Goal: Information Seeking & Learning: Learn about a topic

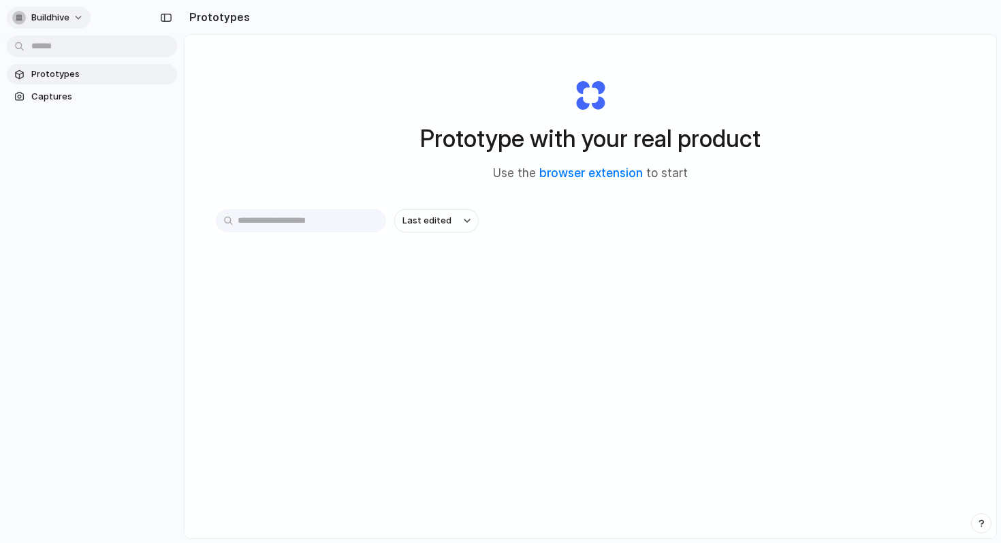
click at [67, 16] on span "Buildhive" at bounding box center [50, 18] width 38 height 14
click at [82, 93] on span "Captures" at bounding box center [101, 97] width 140 height 14
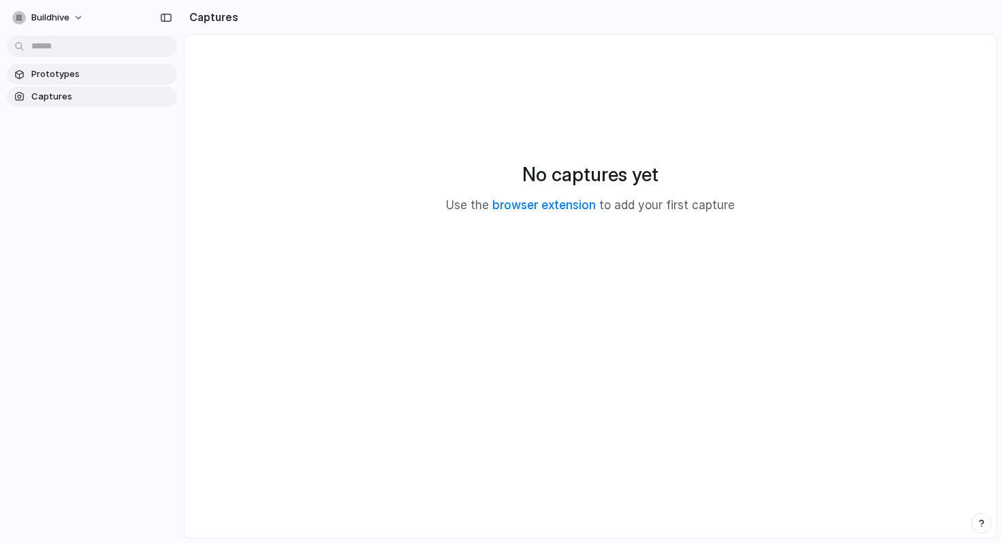
click at [83, 69] on span "Prototypes" at bounding box center [101, 74] width 140 height 14
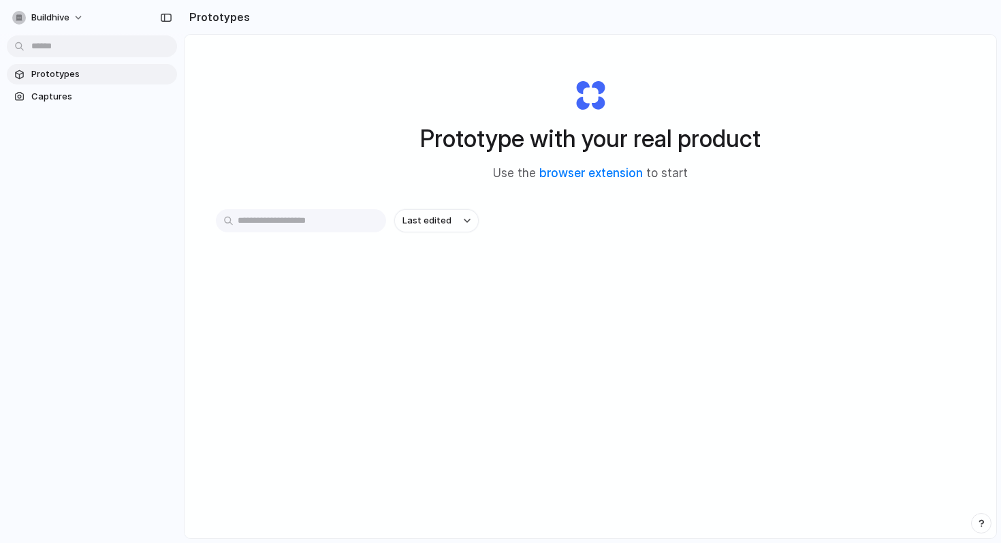
click at [210, 23] on h2 "Prototypes" at bounding box center [217, 17] width 66 height 16
click at [206, 15] on h2 "Prototypes" at bounding box center [217, 17] width 66 height 16
click at [42, 16] on span "Buildhive" at bounding box center [50, 18] width 38 height 14
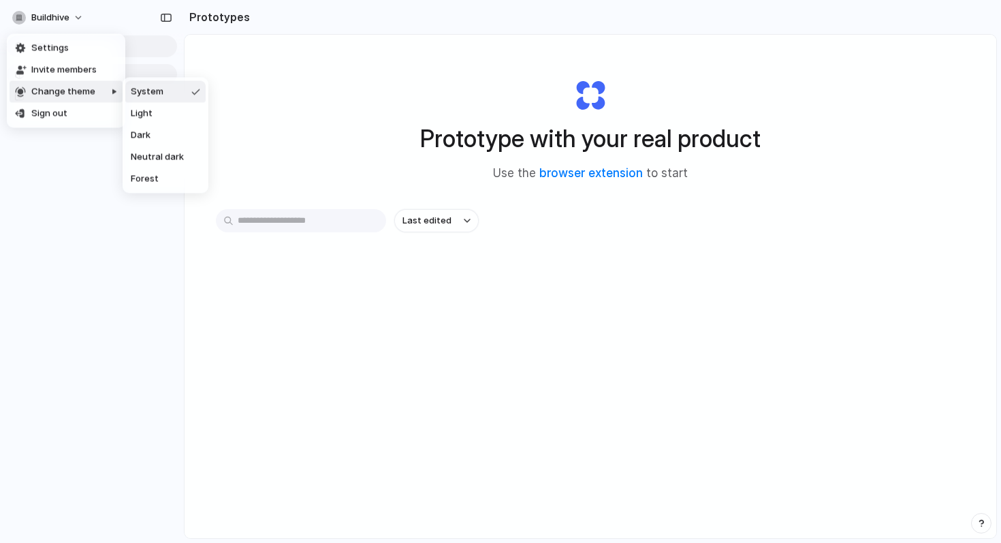
click at [313, 114] on div "Settings Invite members Change theme Sign out" at bounding box center [500, 271] width 1001 height 543
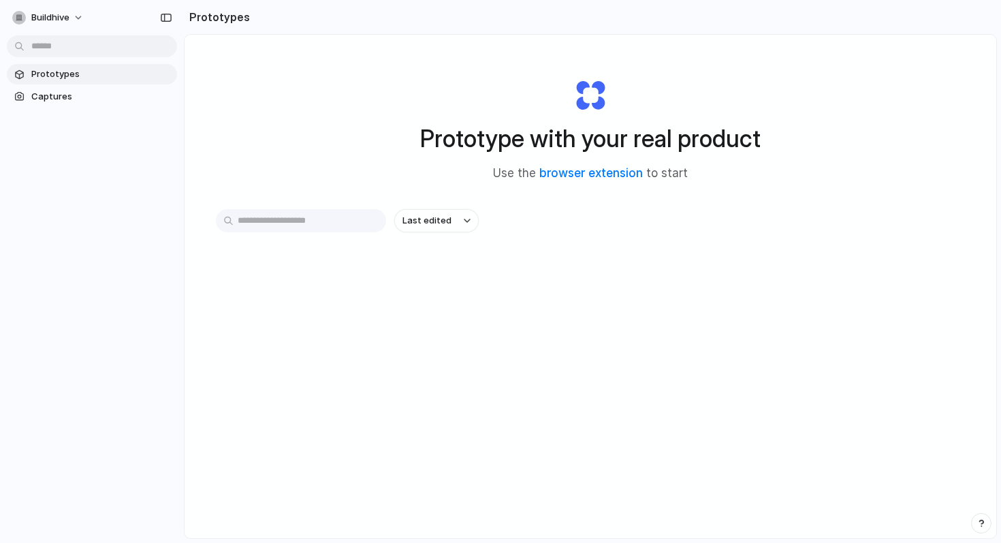
drag, startPoint x: 447, startPoint y: 144, endPoint x: 528, endPoint y: 170, distance: 85.1
click at [528, 170] on div "Prototype with your real product Use the browser extension to start" at bounding box center [590, 124] width 545 height 147
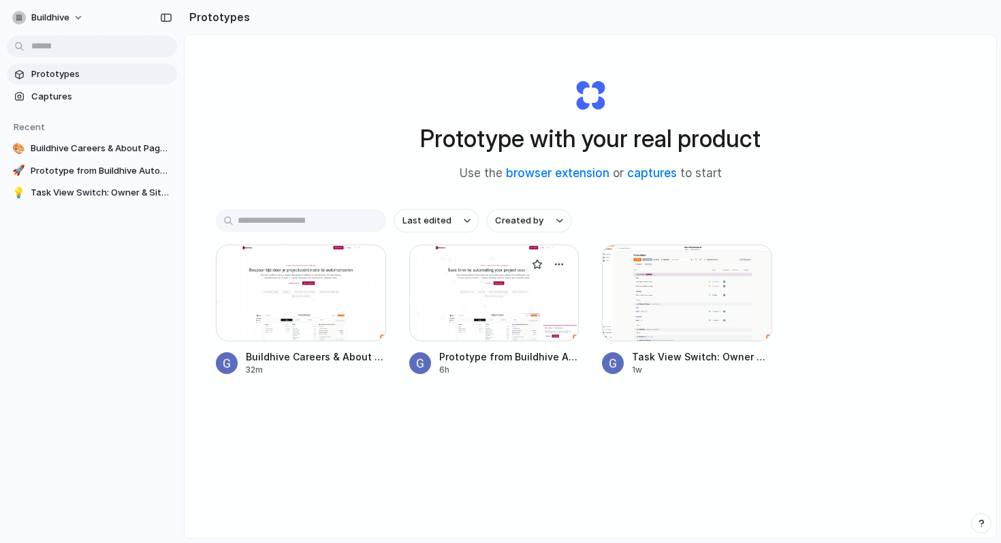
click at [458, 296] on div at bounding box center [494, 293] width 170 height 97
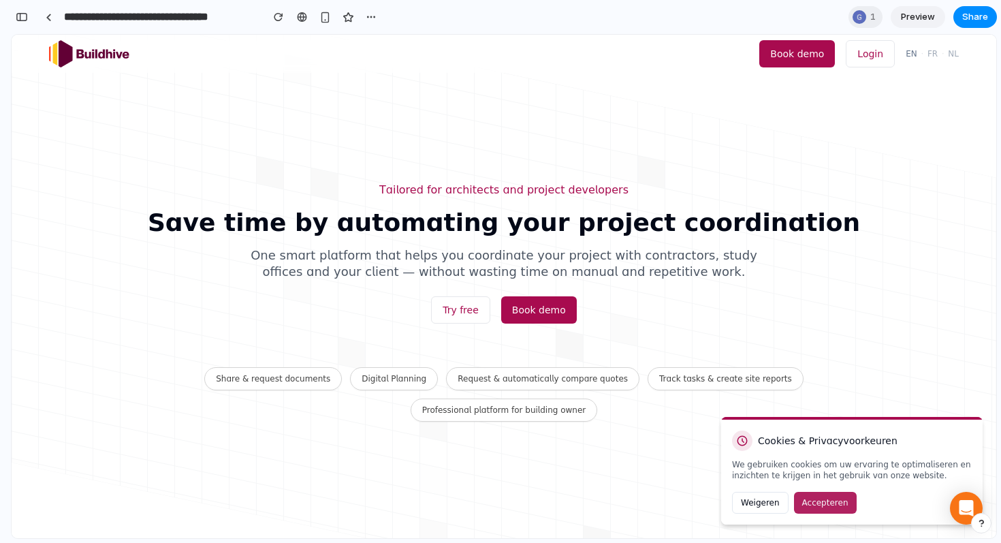
click at [812, 505] on button "Accepteren" at bounding box center [825, 503] width 63 height 22
click at [822, 500] on button "Accepteren" at bounding box center [825, 503] width 63 height 22
click at [804, 501] on button "Accepteren" at bounding box center [825, 503] width 63 height 22
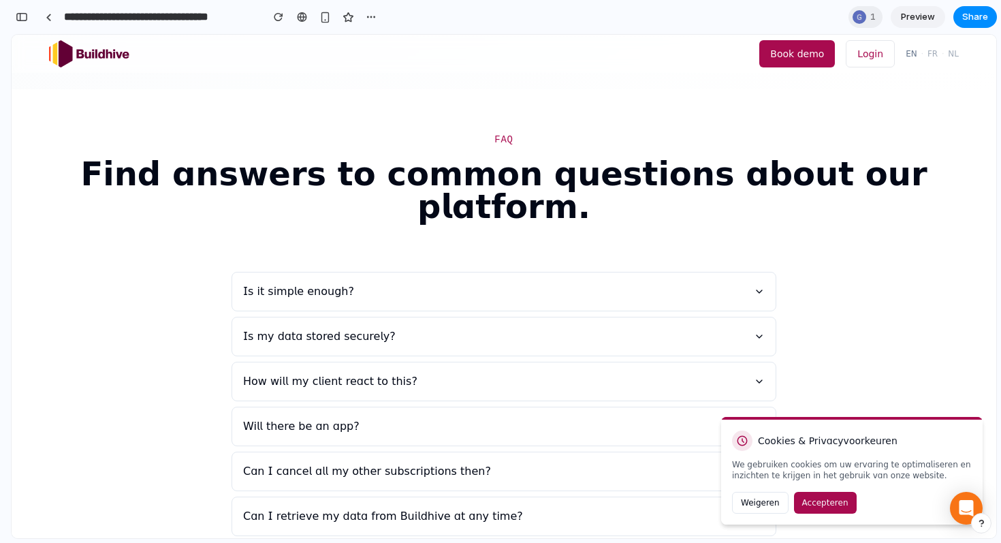
scroll to position [1974, 0]
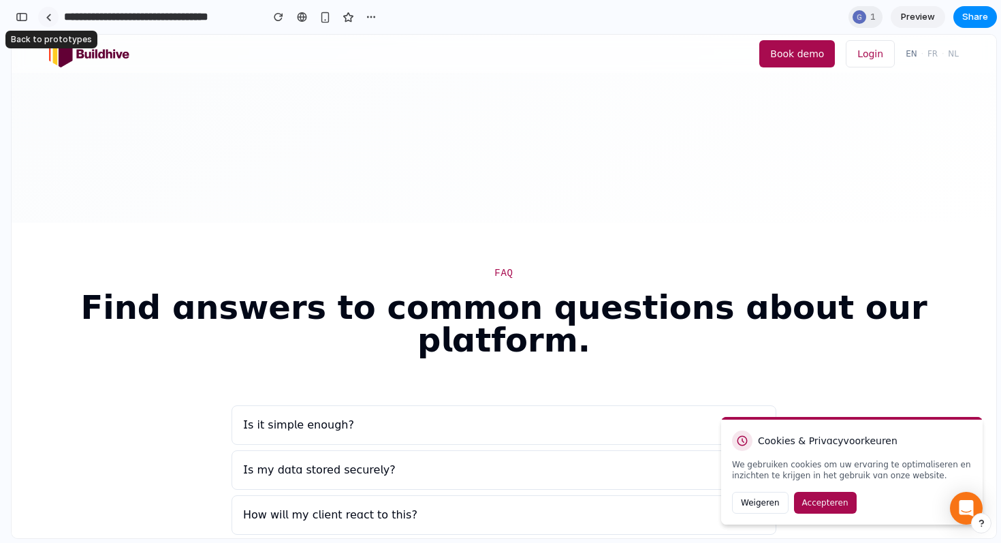
click at [47, 21] on link at bounding box center [48, 17] width 20 height 20
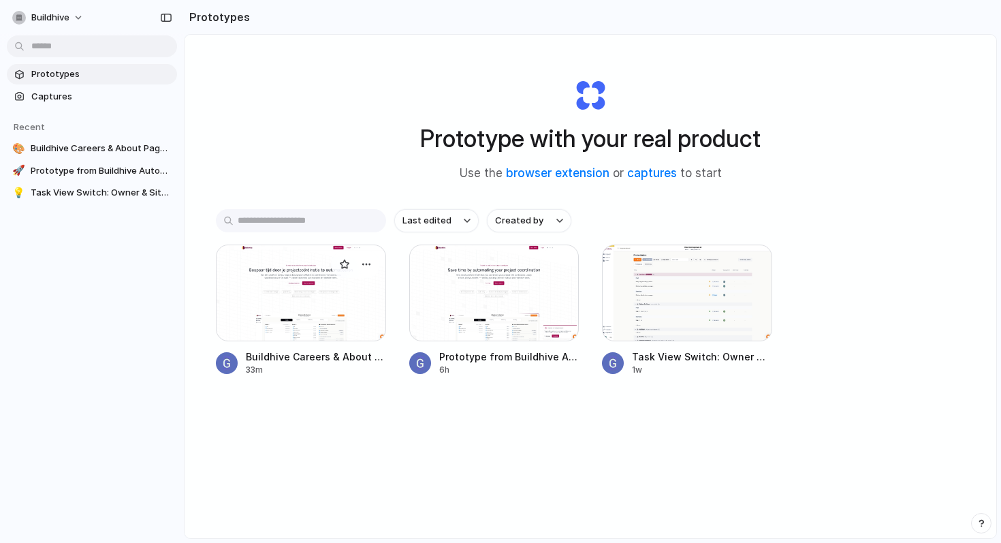
click at [280, 315] on div at bounding box center [301, 293] width 170 height 97
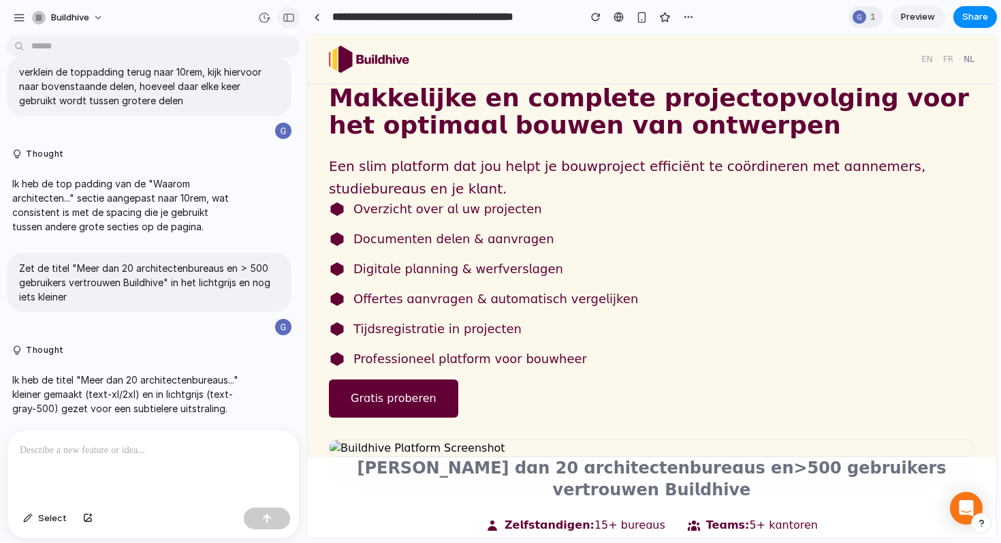
click at [285, 22] on button "button" at bounding box center [289, 18] width 22 height 22
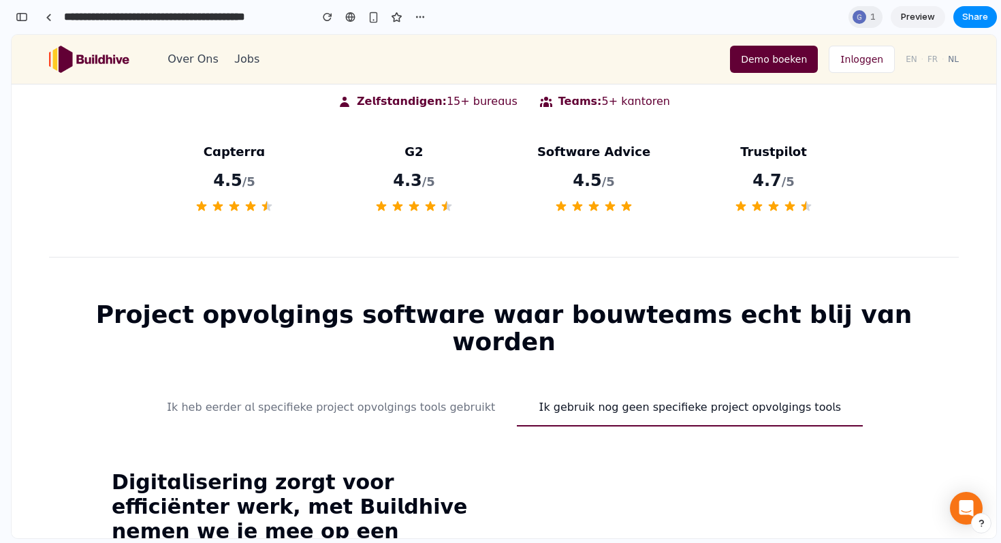
scroll to position [443, 0]
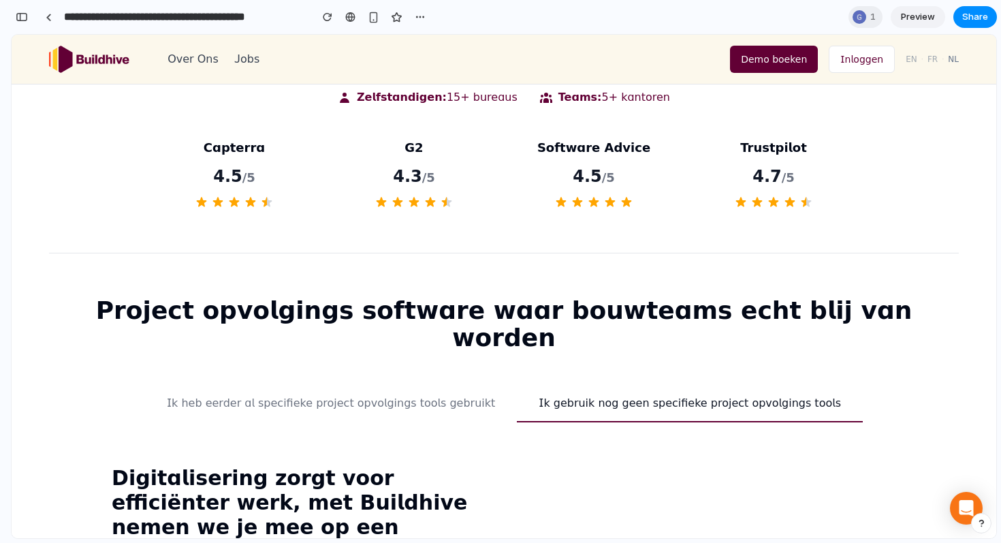
click at [390, 384] on button "Ik heb eerder al specifieke project opvolgings tools gebruikt" at bounding box center [331, 403] width 372 height 38
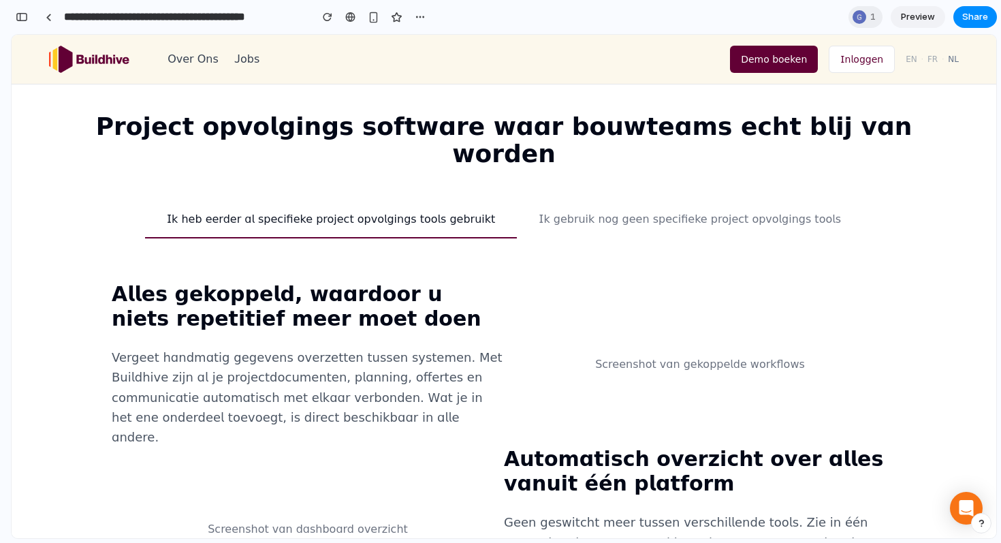
scroll to position [608, 0]
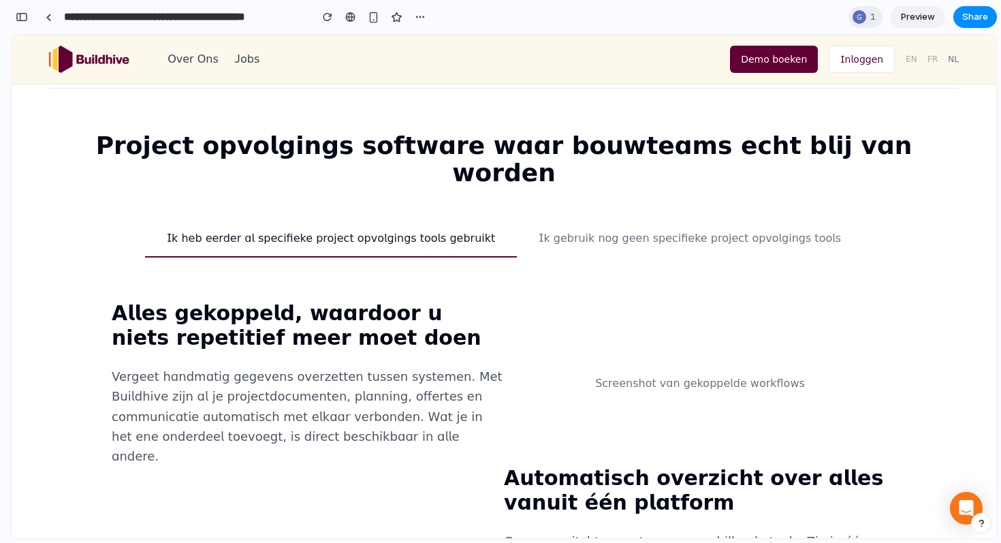
click at [575, 219] on button "Ik gebruik nog geen specifieke project opvolgings tools" at bounding box center [690, 238] width 346 height 38
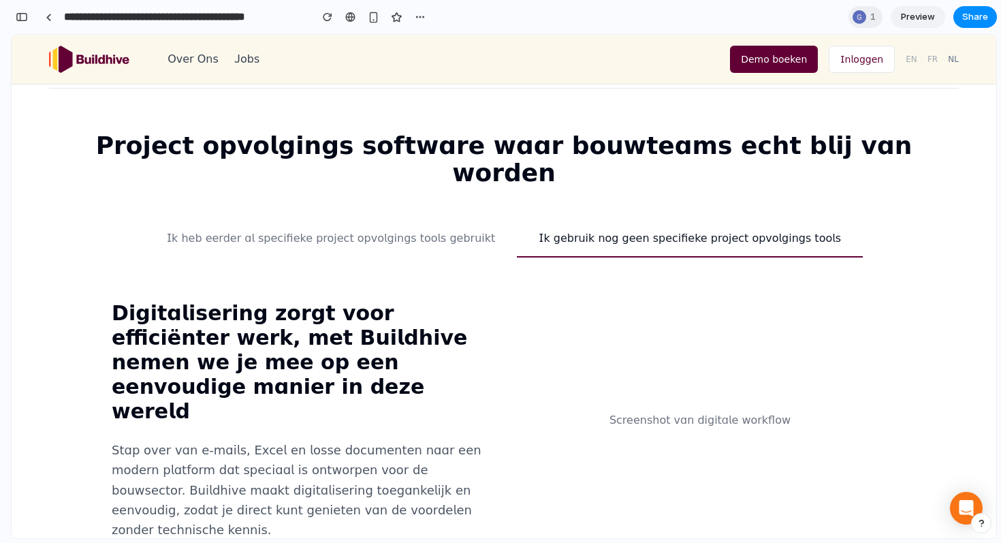
click at [420, 219] on button "Ik heb eerder al specifieke project opvolgings tools gebruikt" at bounding box center [331, 238] width 372 height 38
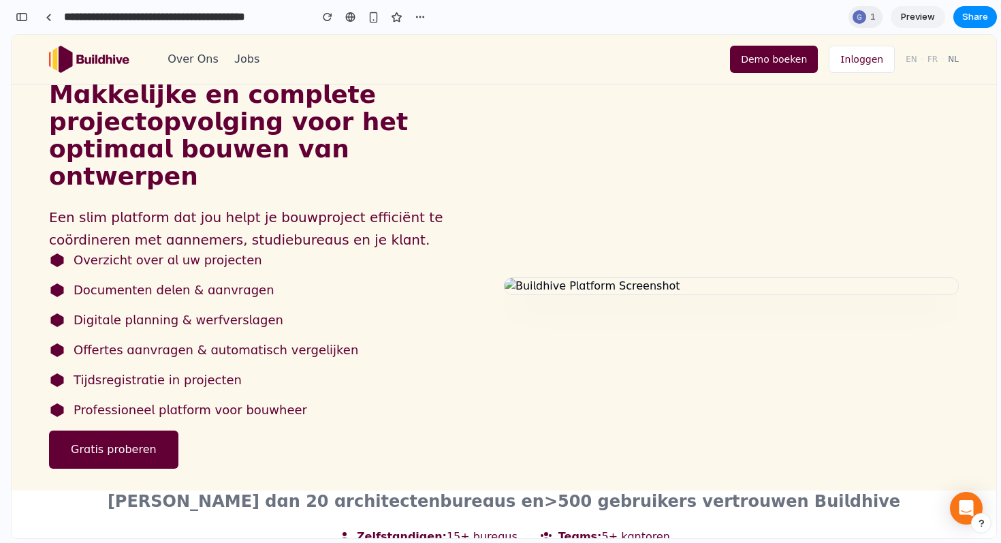
scroll to position [0, 0]
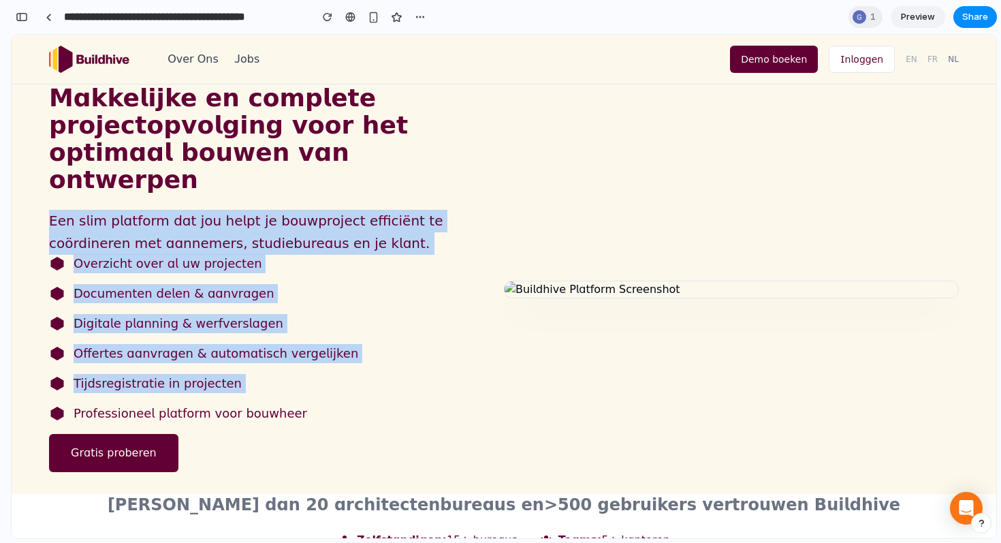
drag, startPoint x: 307, startPoint y: 375, endPoint x: 50, endPoint y: 202, distance: 310.6
click at [50, 202] on div "Makkelijke en complete projectopvolging voor het optimaal bouwen van ontwerpen …" at bounding box center [276, 288] width 455 height 409
click at [65, 214] on p "Een slim platform dat jou helpt je bouwproject efficiënt te coördineren met aan…" at bounding box center [276, 232] width 455 height 44
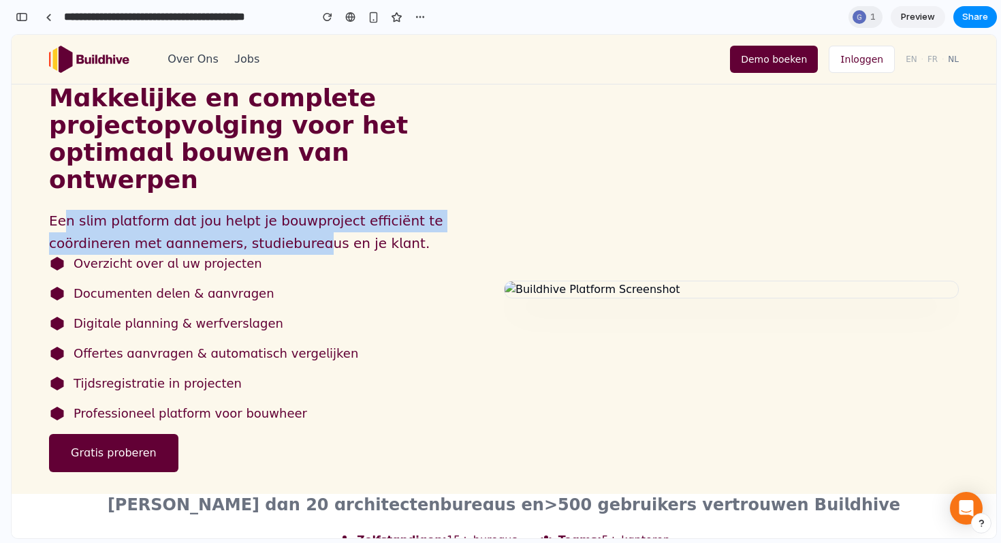
drag, startPoint x: 64, startPoint y: 204, endPoint x: 192, endPoint y: 213, distance: 128.4
click at [192, 213] on p "Een slim platform dat jou helpt je bouwproject efficiënt te coördineren met aan…" at bounding box center [276, 232] width 455 height 44
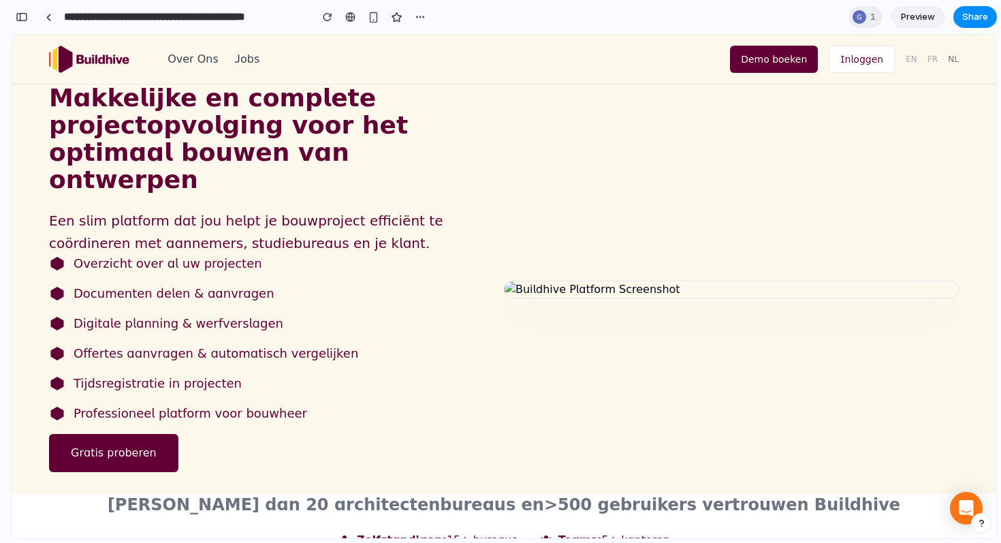
click at [245, 215] on p "Een slim platform dat jou helpt je bouwproject efficiënt te coördineren met aan…" at bounding box center [276, 232] width 455 height 44
drag, startPoint x: 268, startPoint y: 215, endPoint x: 106, endPoint y: 209, distance: 161.5
click at [108, 210] on p "Een slim platform dat jou helpt je bouwproject efficiënt te coördineren met aan…" at bounding box center [276, 232] width 455 height 44
click at [119, 254] on span "Overzicht over al uw projecten" at bounding box center [168, 263] width 189 height 19
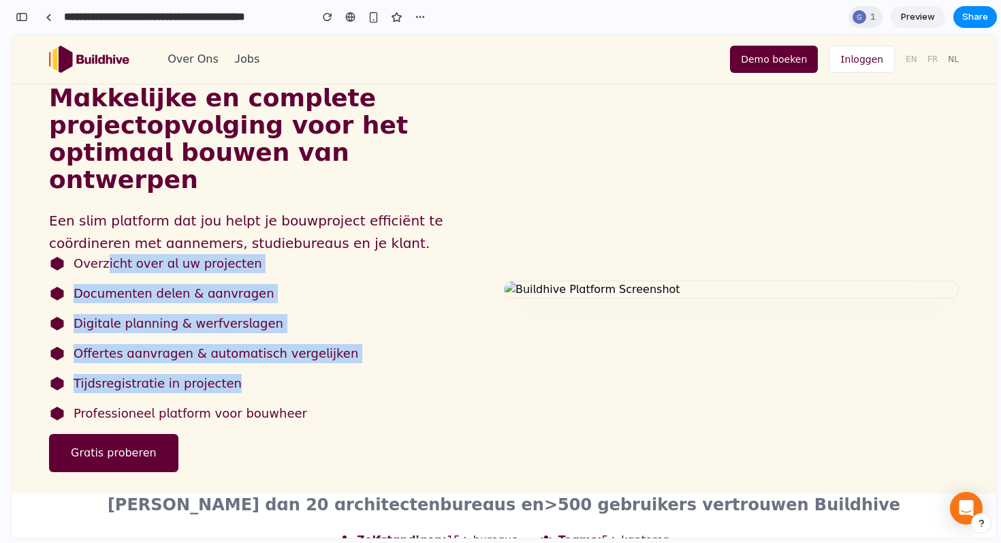
drag, startPoint x: 104, startPoint y: 239, endPoint x: 243, endPoint y: 365, distance: 188.1
click at [243, 365] on ul "Overzicht over al uw projecten Documenten delen & aanvragen Digitale planning &…" at bounding box center [276, 338] width 455 height 169
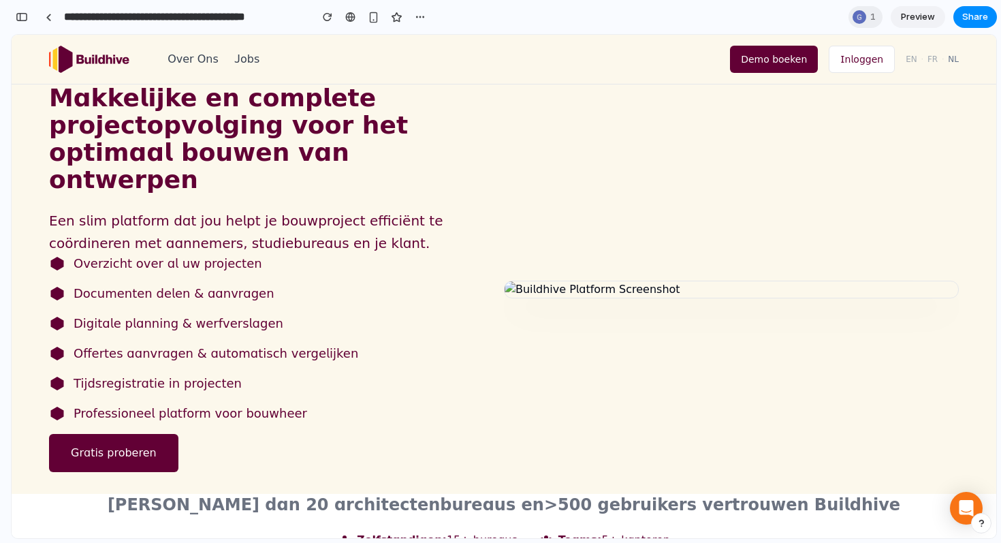
click at [292, 374] on ul "Overzicht over al uw projecten Documenten delen & aanvragen Digitale planning &…" at bounding box center [276, 338] width 455 height 169
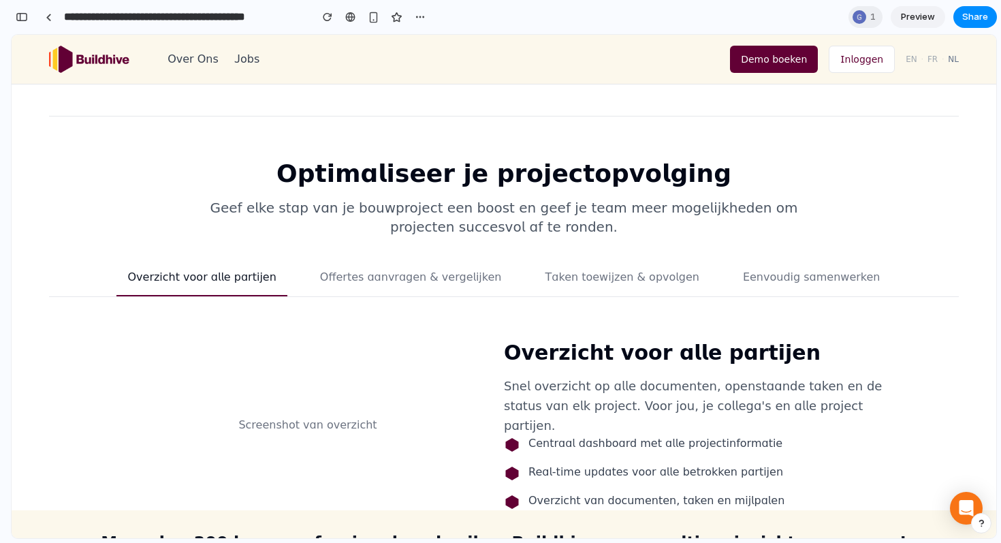
scroll to position [1332, 0]
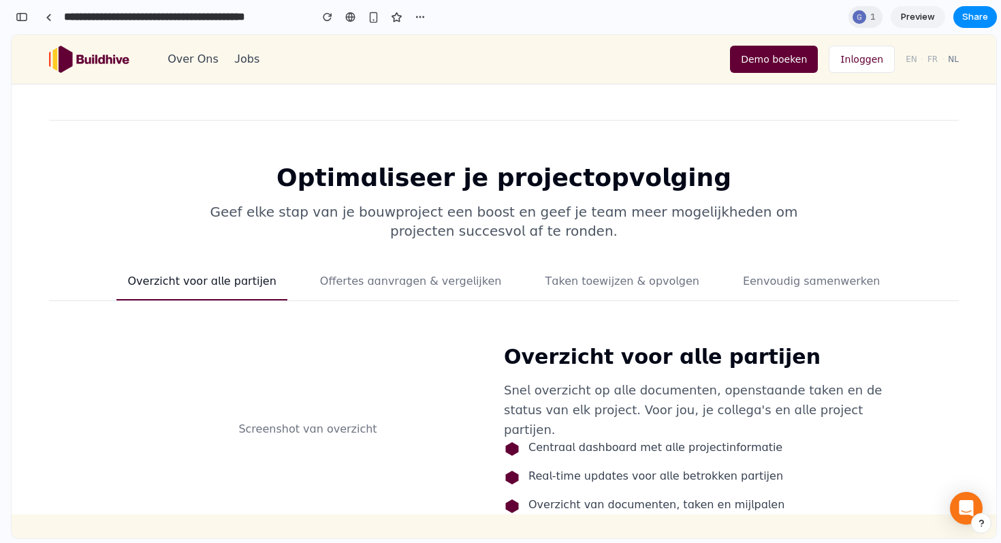
click at [416, 273] on button "Offertes aanvragen & vergelijken" at bounding box center [411, 286] width 204 height 27
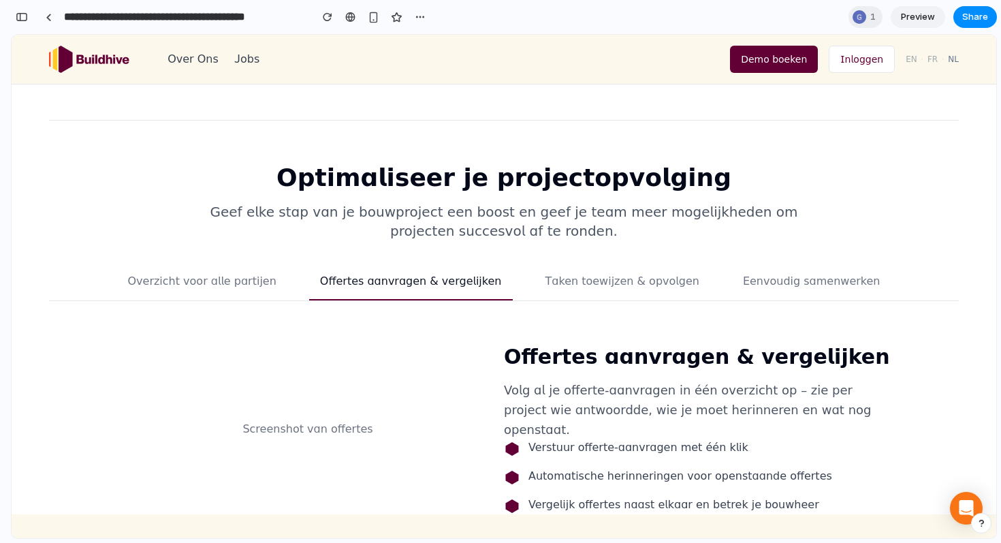
click at [618, 273] on button "Taken toewijzen & opvolgen" at bounding box center [623, 286] width 176 height 27
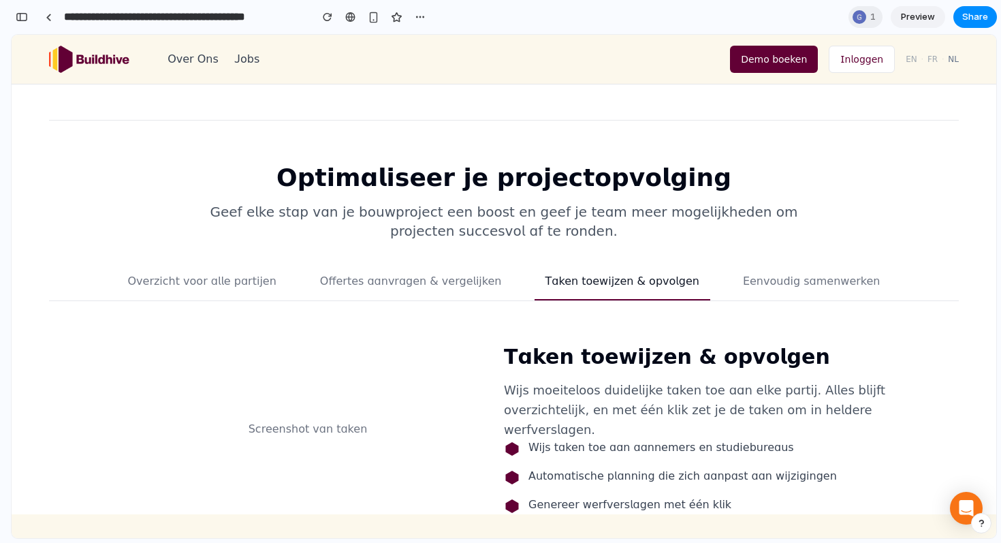
click at [781, 213] on div "Optimaliseer je projectopvolging Geef elke stap van je bouwproject een boost en…" at bounding box center [504, 339] width 954 height 351
click at [770, 273] on button "Eenvoudig samenwerken" at bounding box center [811, 286] width 159 height 27
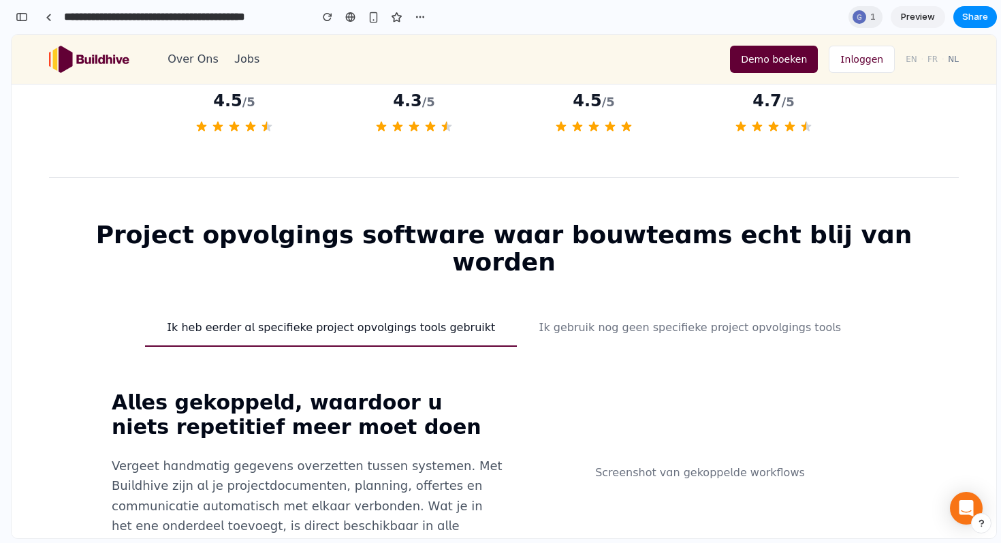
scroll to position [519, 0]
click at [773, 308] on button "Ik gebruik nog geen specifieke project opvolgings tools" at bounding box center [690, 327] width 346 height 38
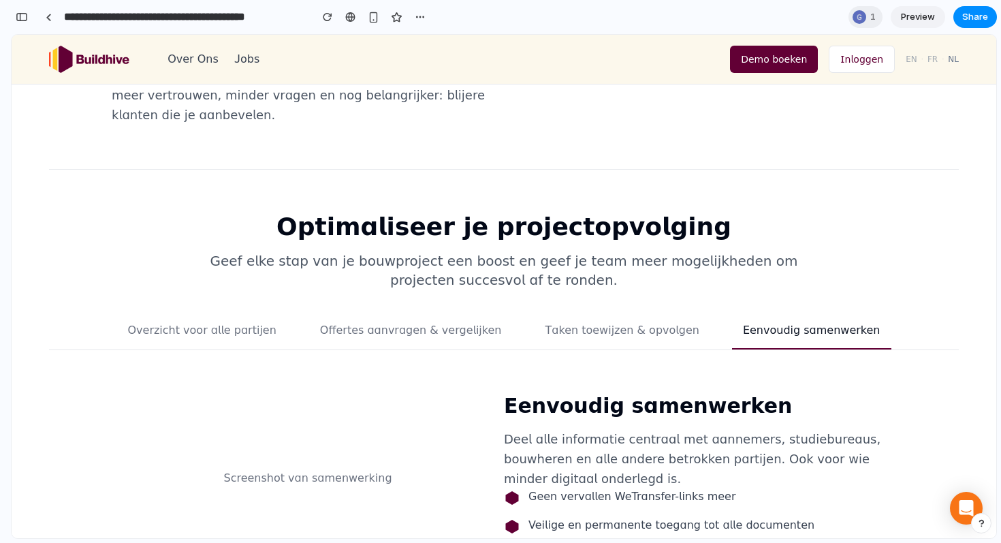
scroll to position [1312, 0]
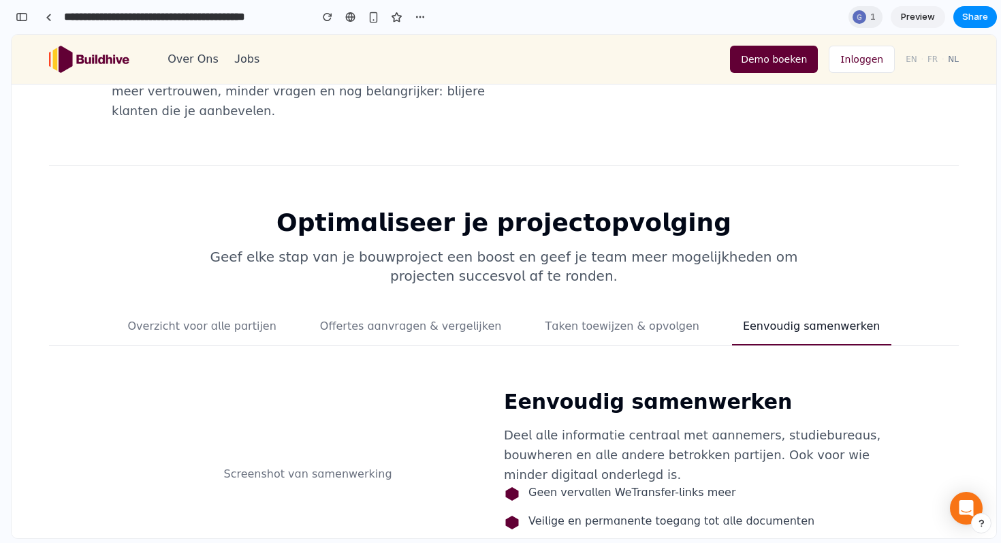
click at [375, 318] on button "Offertes aanvragen & vergelijken" at bounding box center [411, 331] width 204 height 27
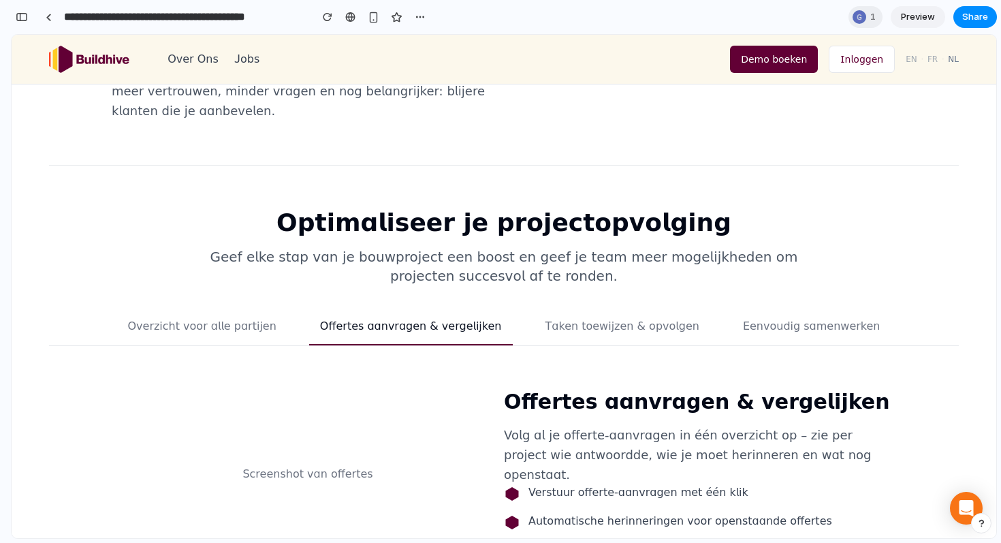
click at [210, 318] on button "Overzicht voor alle partijen" at bounding box center [201, 331] width 170 height 27
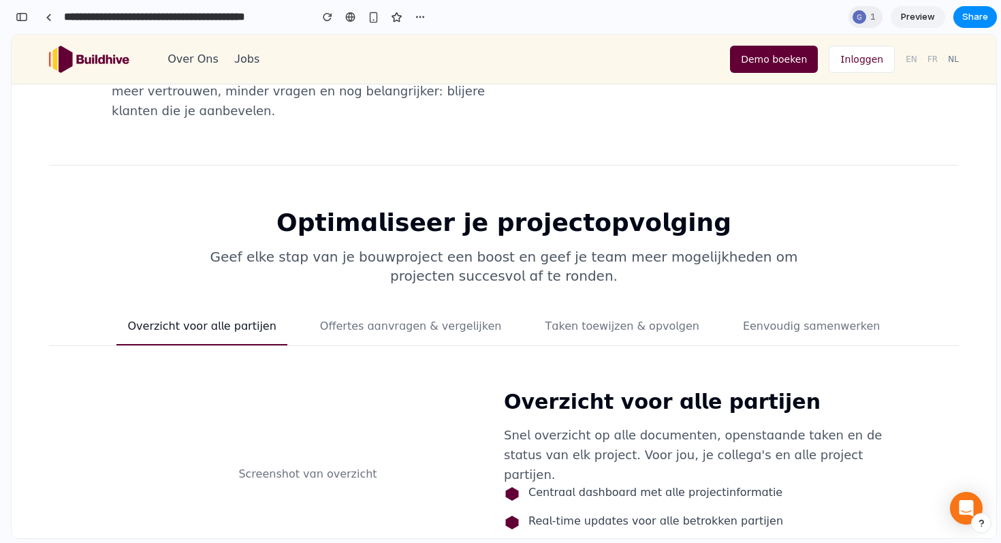
click at [439, 318] on button "Offertes aanvragen & vergelijken" at bounding box center [411, 331] width 204 height 27
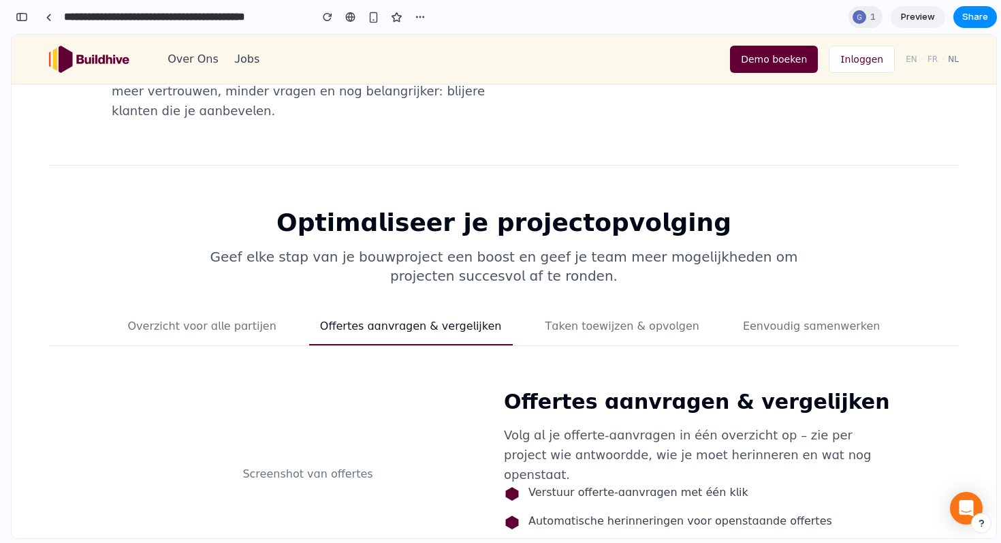
click at [606, 318] on button "Taken toewijzen & opvolgen" at bounding box center [623, 331] width 176 height 27
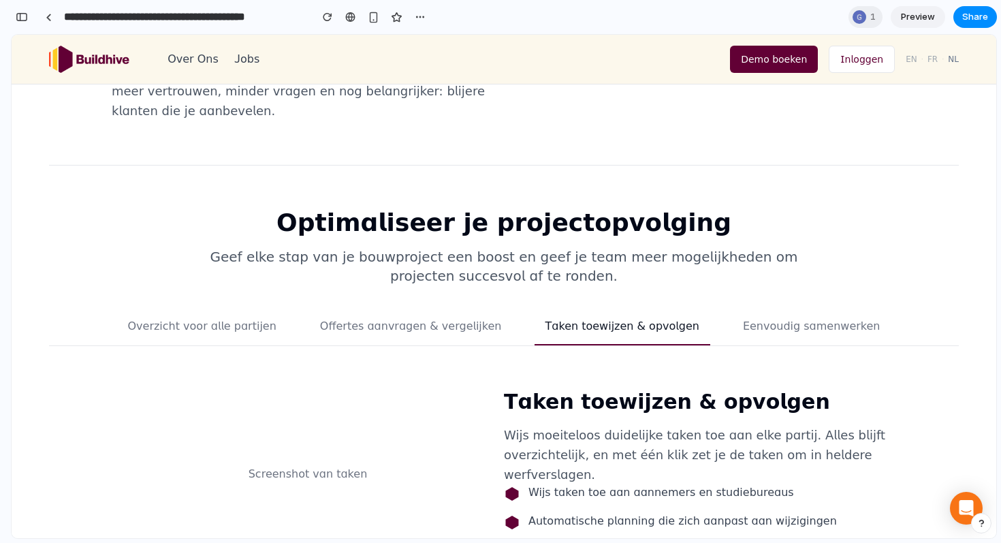
click at [787, 318] on button "Eenvoudig samenwerken" at bounding box center [811, 331] width 159 height 27
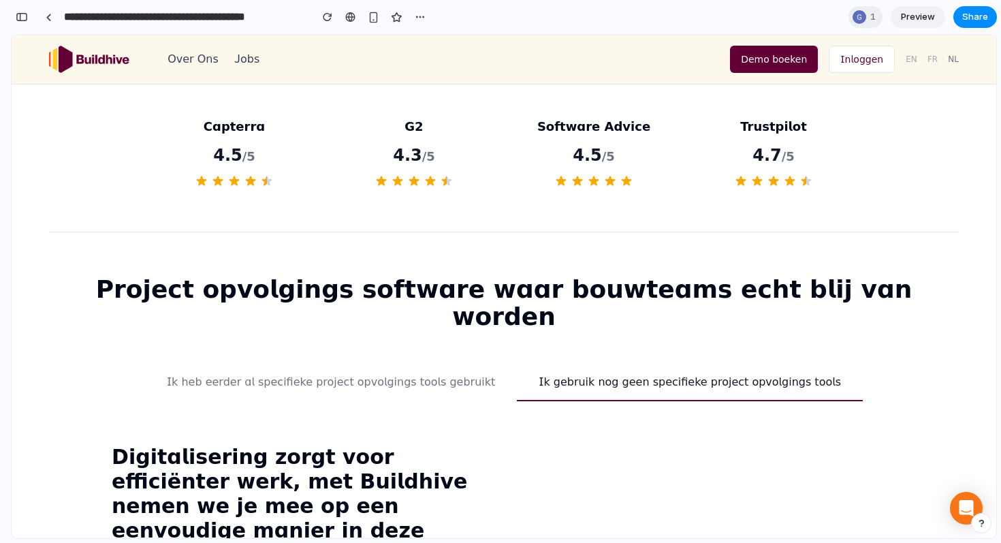
scroll to position [334, 0]
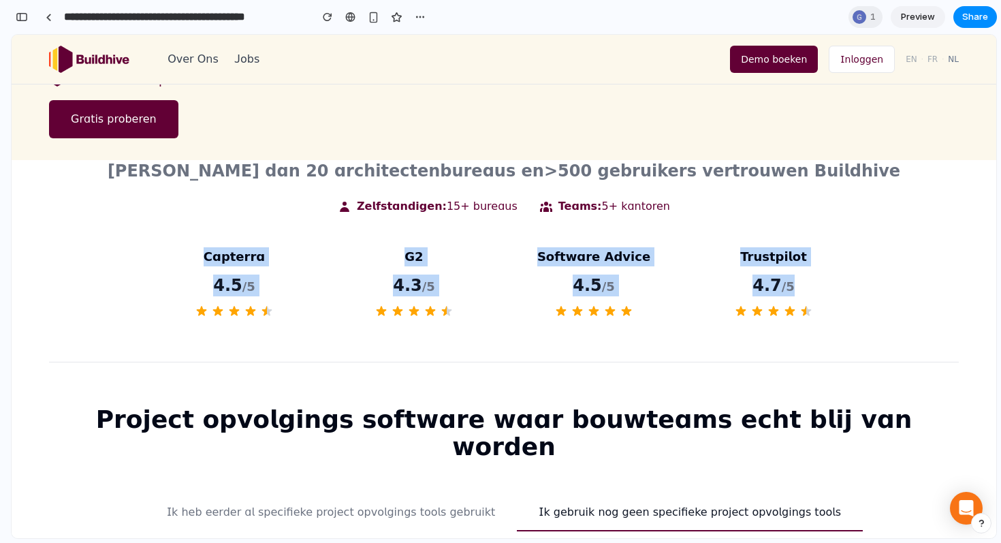
drag, startPoint x: 211, startPoint y: 225, endPoint x: 582, endPoint y: 310, distance: 380.2
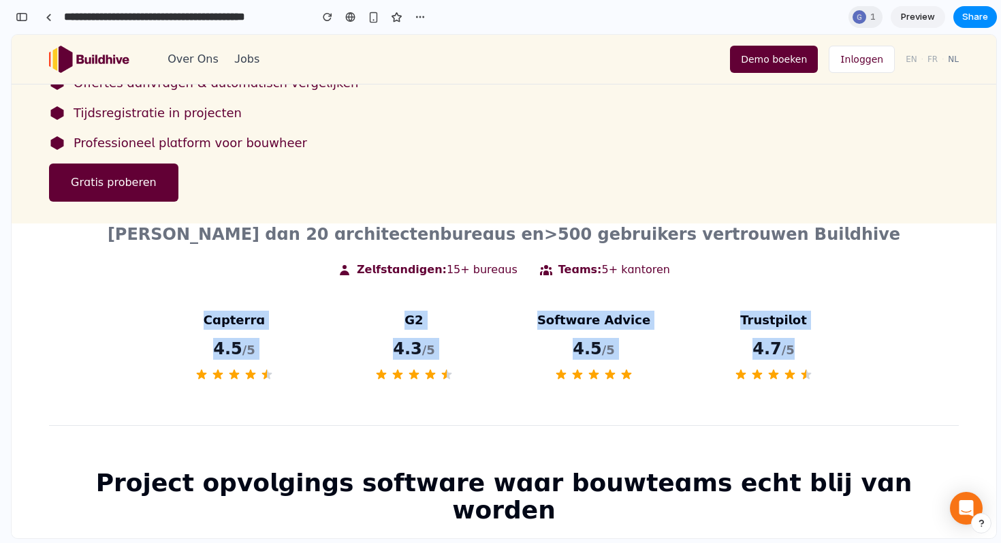
scroll to position [234, 0]
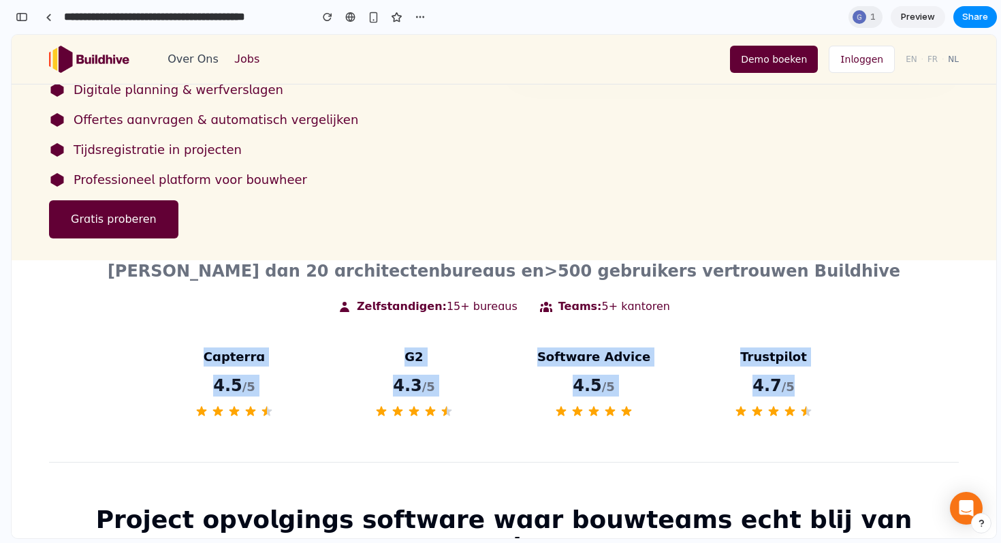
click at [240, 65] on button "Jobs" at bounding box center [247, 59] width 25 height 16
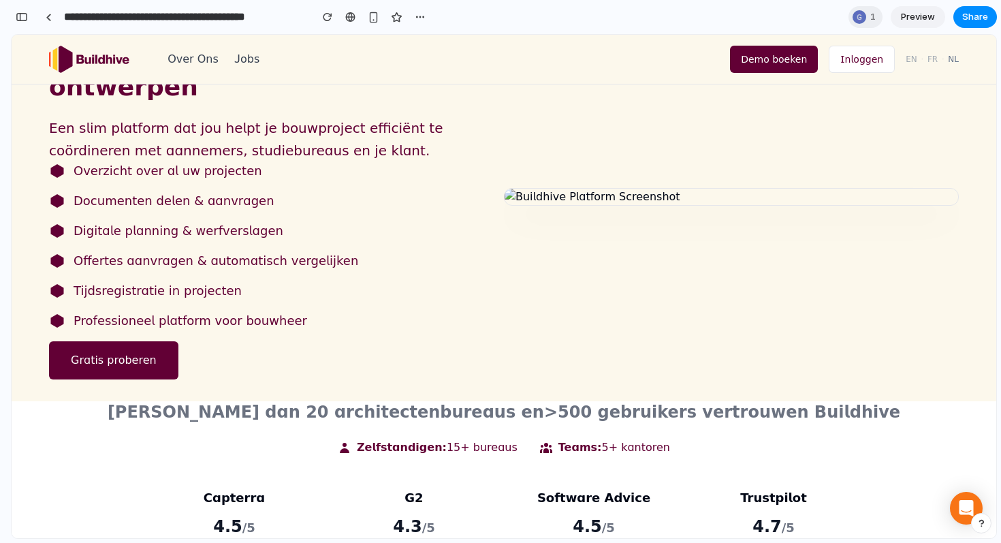
scroll to position [0, 0]
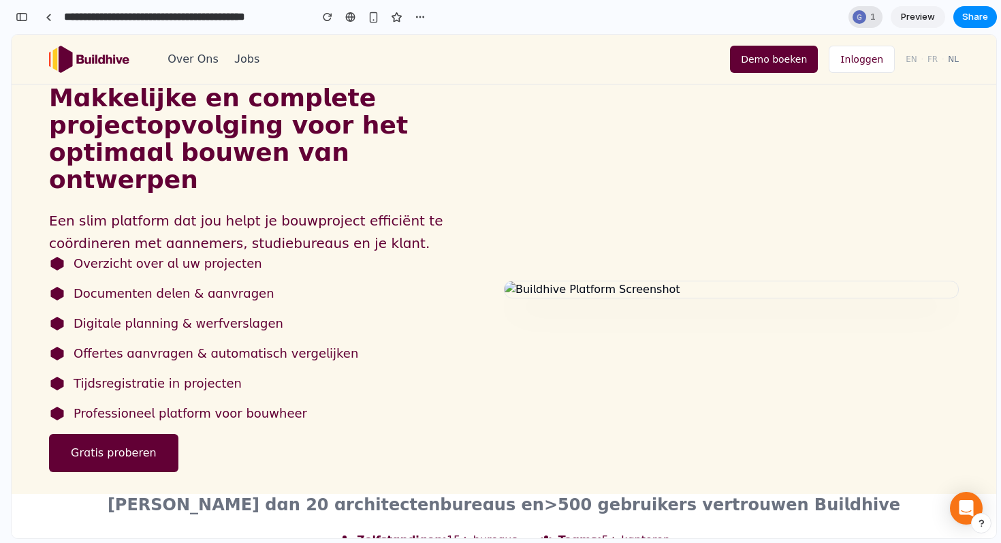
click at [868, 17] on div "1" at bounding box center [866, 17] width 34 height 22
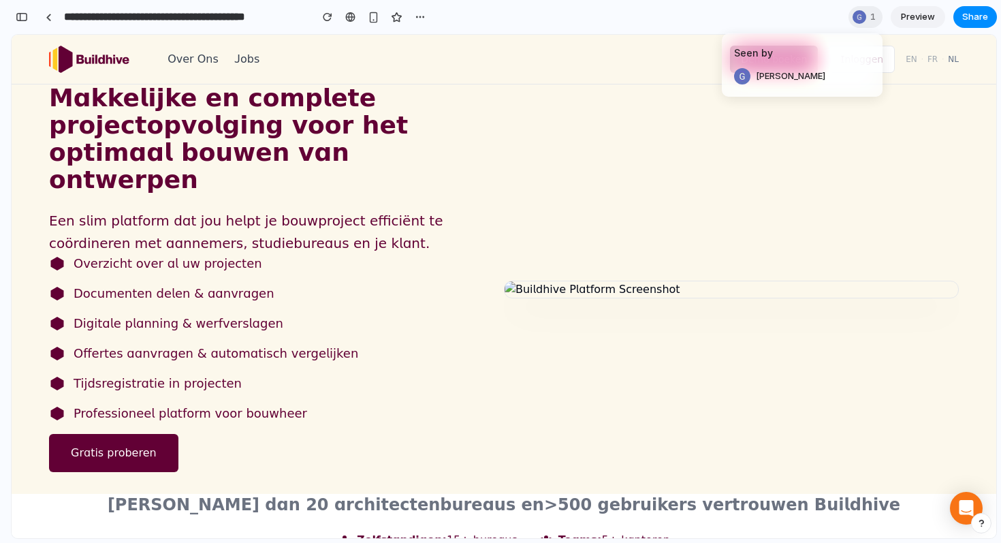
click at [782, 300] on div "Seen by [PERSON_NAME]" at bounding box center [500, 271] width 1001 height 543
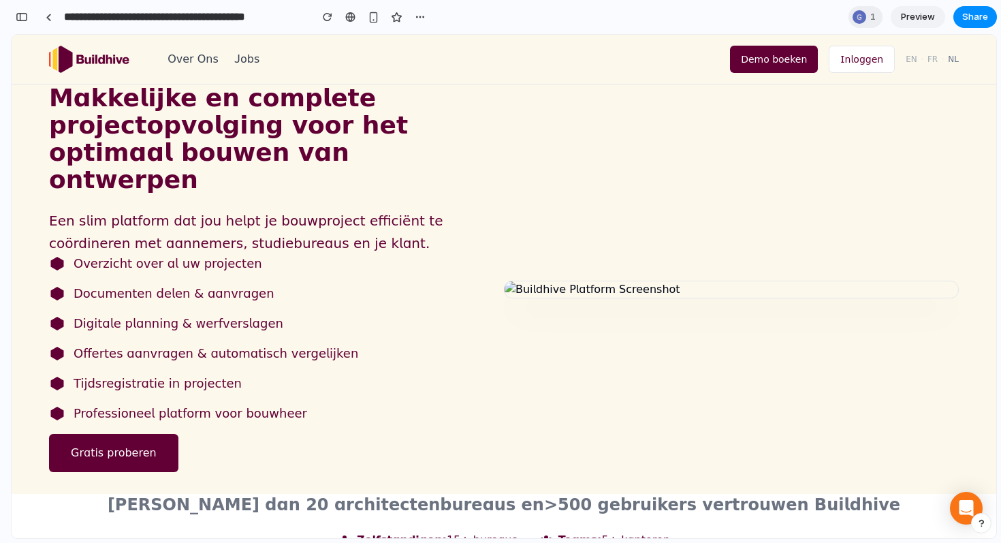
scroll to position [6375, 0]
click at [874, 22] on span "1" at bounding box center [876, 17] width 10 height 14
click at [811, 131] on div "Seen by [PERSON_NAME]" at bounding box center [500, 271] width 1001 height 543
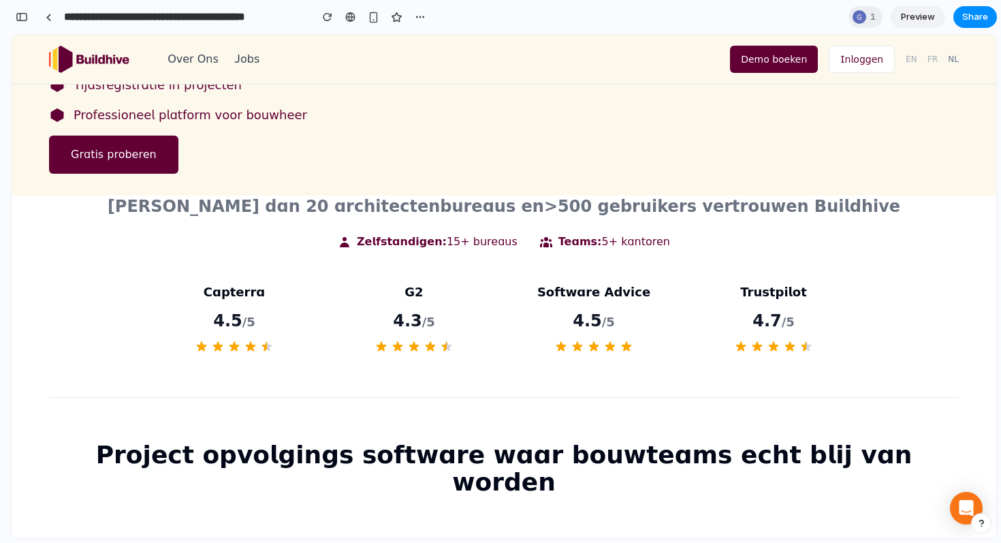
scroll to position [306, 0]
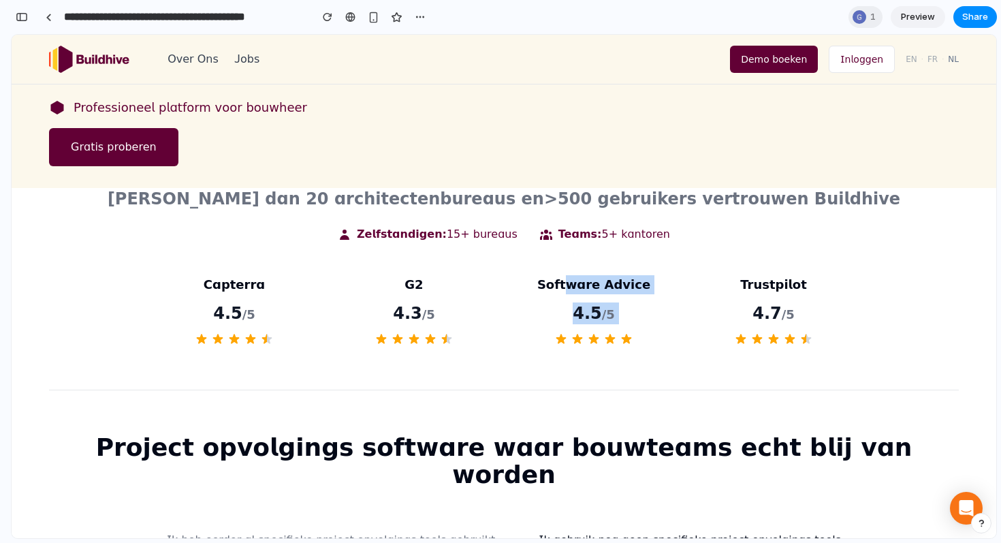
drag, startPoint x: 573, startPoint y: 256, endPoint x: 651, endPoint y: 319, distance: 100.7
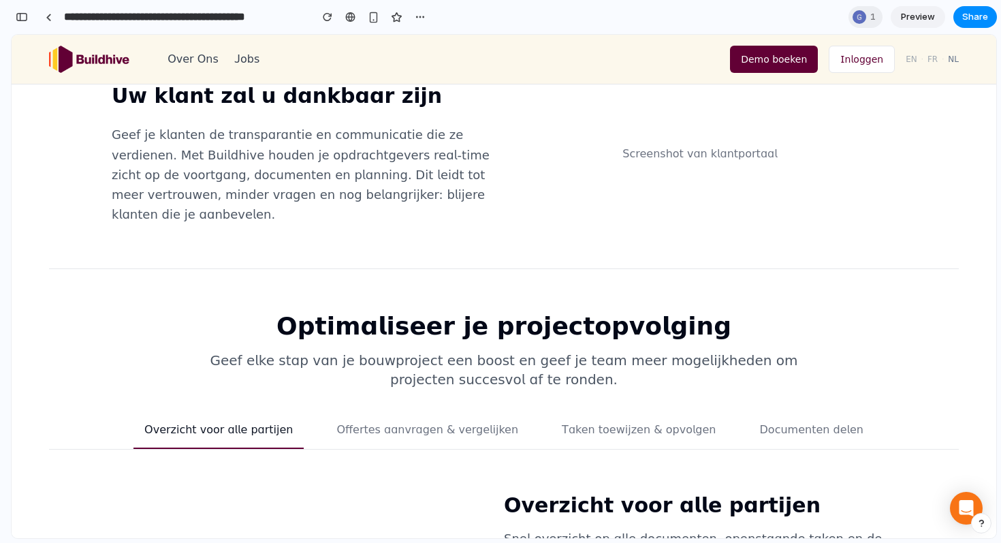
scroll to position [1210, 0]
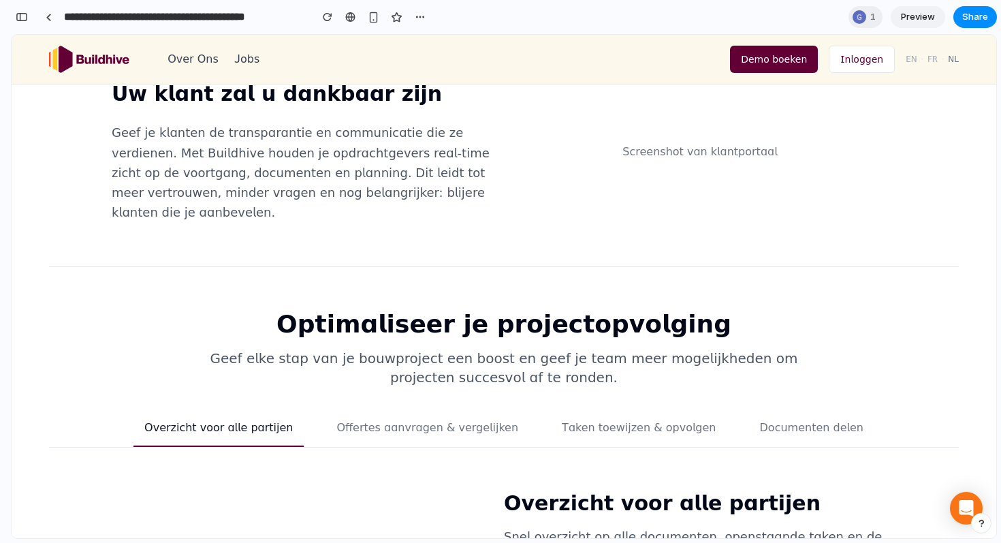
click at [444, 420] on button "Offertes aanvragen & vergelijken" at bounding box center [428, 433] width 204 height 27
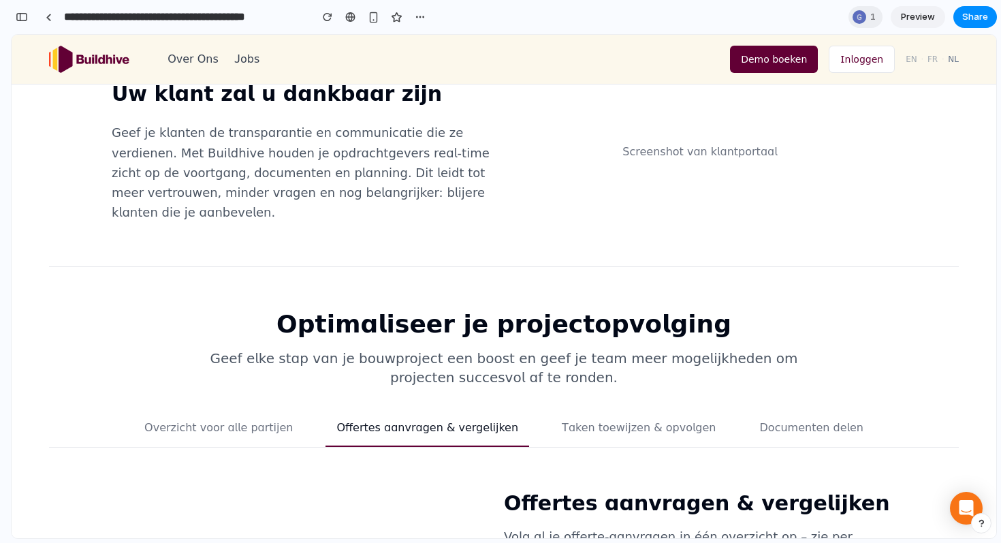
click at [591, 420] on button "Taken toewijzen & opvolgen" at bounding box center [639, 433] width 176 height 27
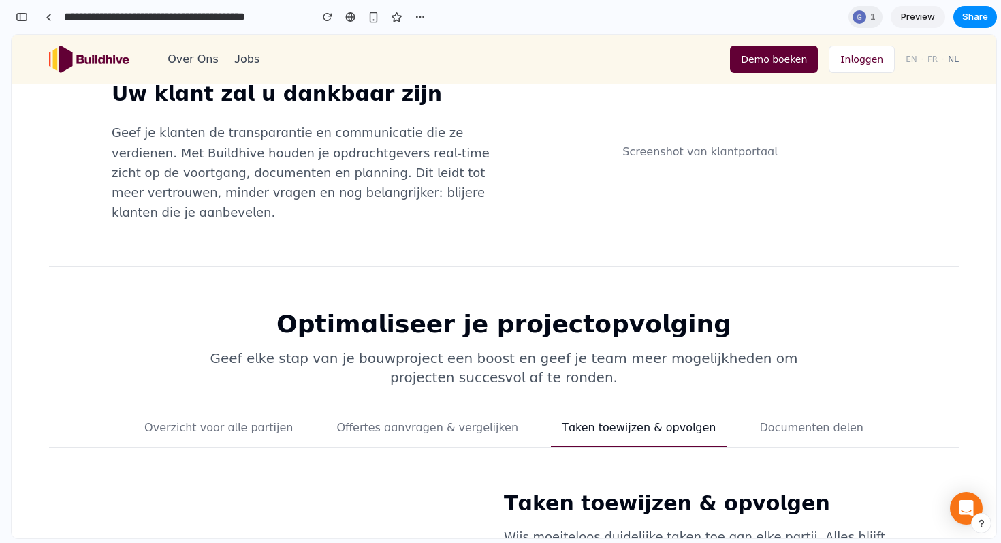
click at [785, 420] on button "Documenten delen" at bounding box center [811, 433] width 125 height 27
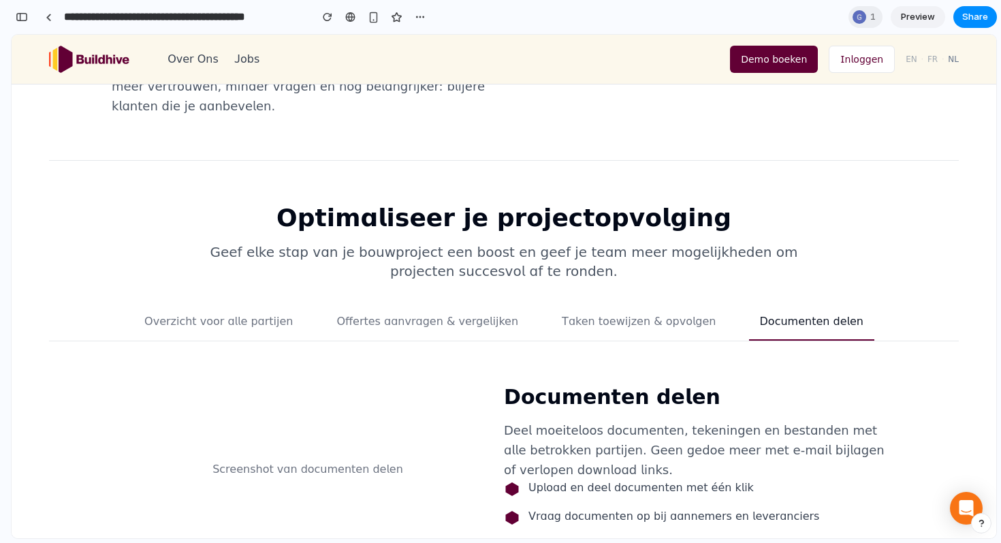
scroll to position [1326, 0]
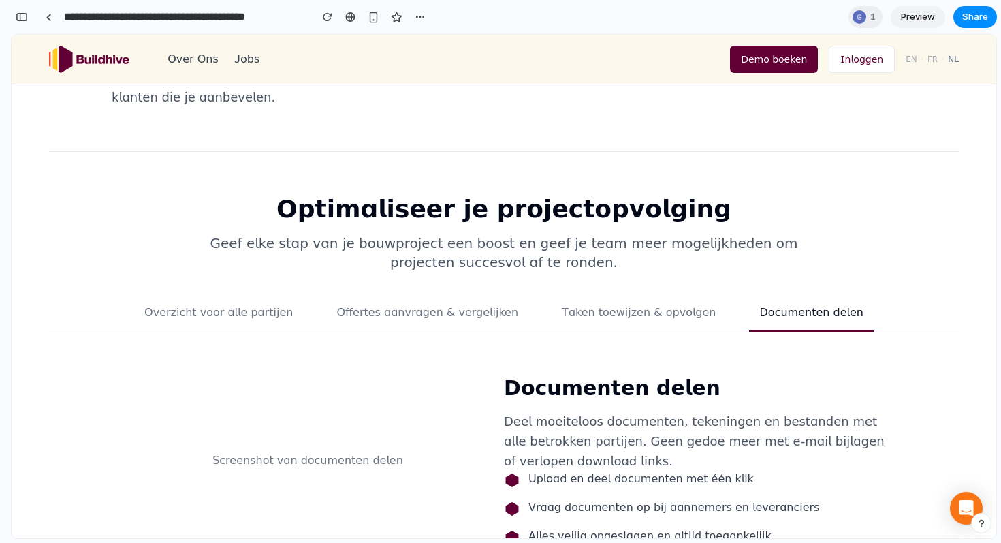
click at [409, 304] on button "Offertes aanvragen & vergelijken" at bounding box center [428, 317] width 204 height 27
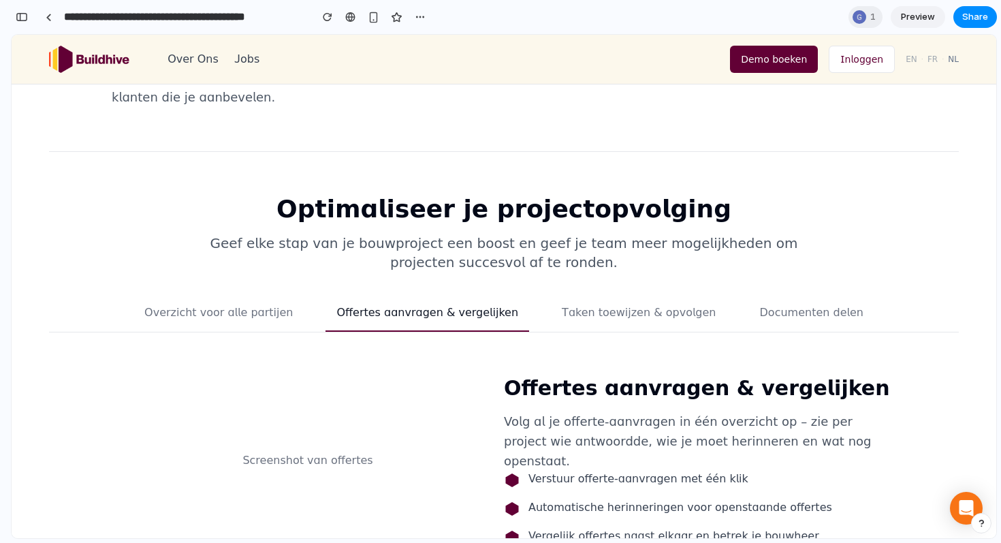
click at [238, 304] on button "Overzicht voor alle partijen" at bounding box center [219, 317] width 170 height 27
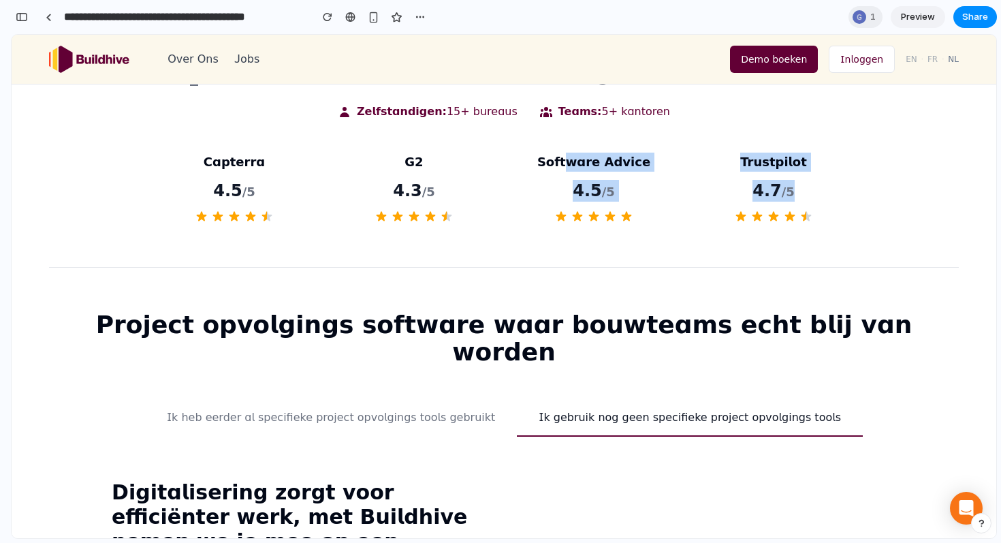
scroll to position [426, 0]
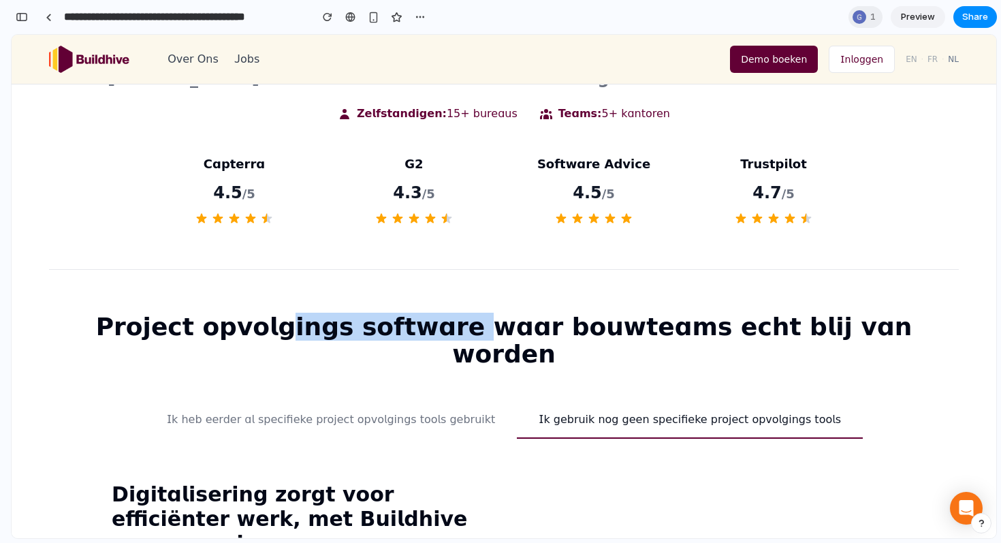
drag, startPoint x: 293, startPoint y: 298, endPoint x: 451, endPoint y: 304, distance: 158.1
click at [451, 313] on h2 "Project opvolgings software waar bouwteams echt blij van worden" at bounding box center [504, 340] width 910 height 54
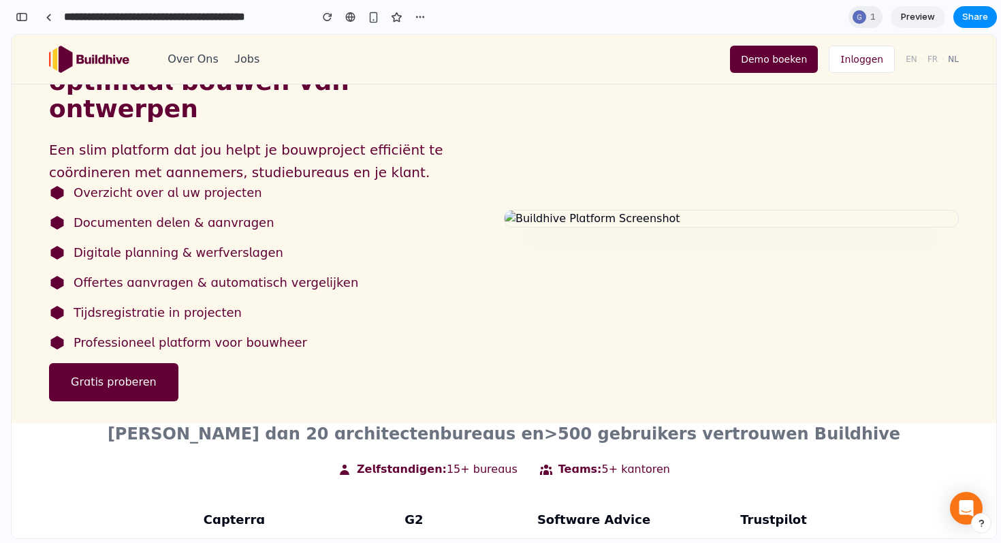
scroll to position [0, 0]
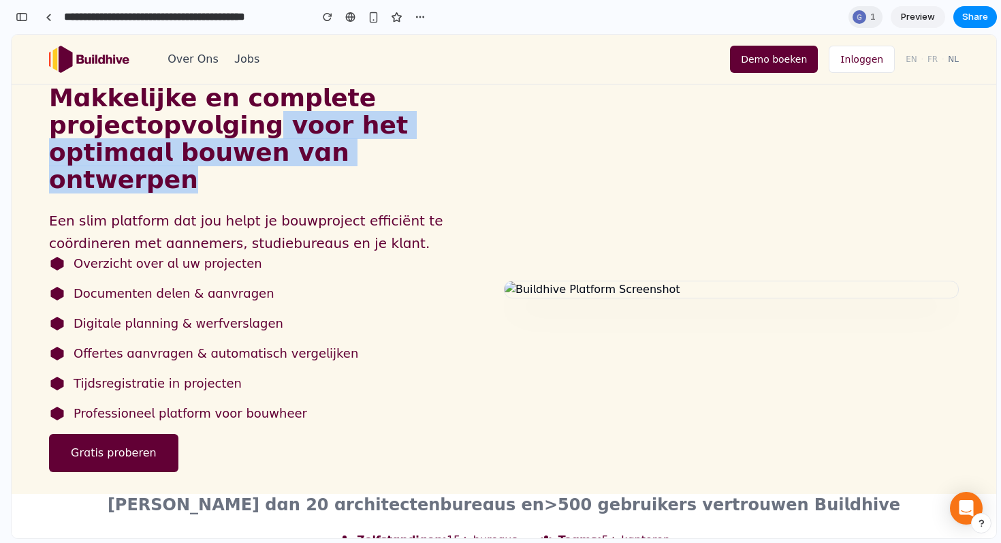
drag, startPoint x: 322, startPoint y: 152, endPoint x: 196, endPoint y: 116, distance: 131.1
click at [196, 116] on h1 "Makkelijke en complete projectopvolging voor het optimaal bouwen van ontwerpen" at bounding box center [276, 138] width 455 height 109
click at [206, 144] on h1 "Makkelijke en complete projectopvolging voor het optimaal bouwen van ontwerpen" at bounding box center [276, 138] width 455 height 109
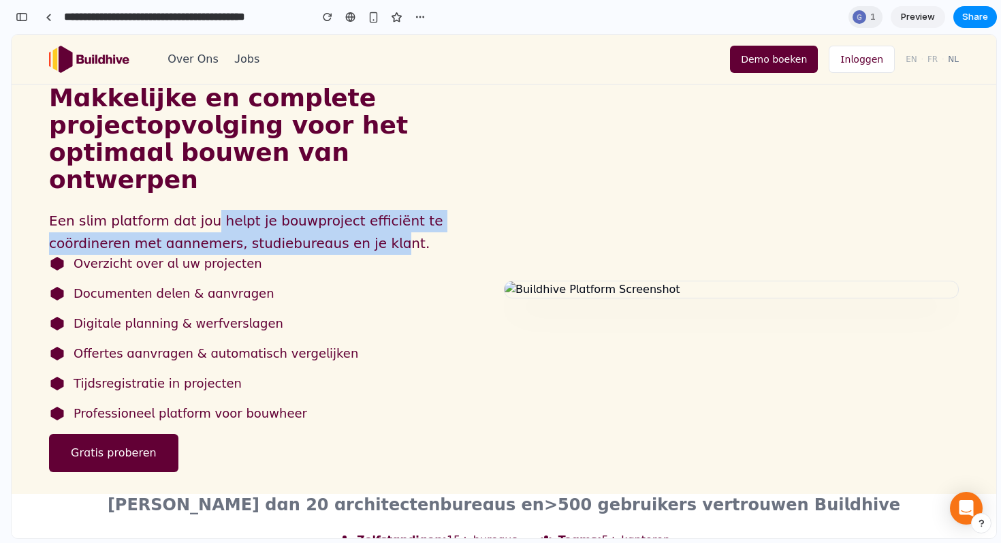
drag, startPoint x: 191, startPoint y: 190, endPoint x: 260, endPoint y: 213, distance: 71.9
click at [260, 213] on p "Een slim platform dat jou helpt je bouwproject efficiënt te coördineren met aan…" at bounding box center [276, 232] width 455 height 44
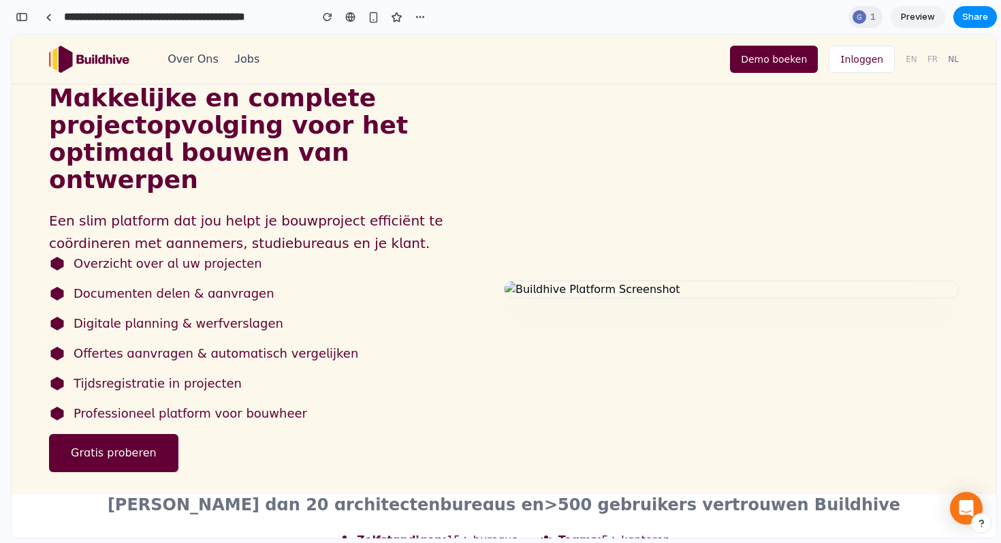
click at [293, 220] on p "Een slim platform dat jou helpt je bouwproject efficiënt te coördineren met aan…" at bounding box center [276, 232] width 455 height 44
